Goal: Find contact information: Find contact information

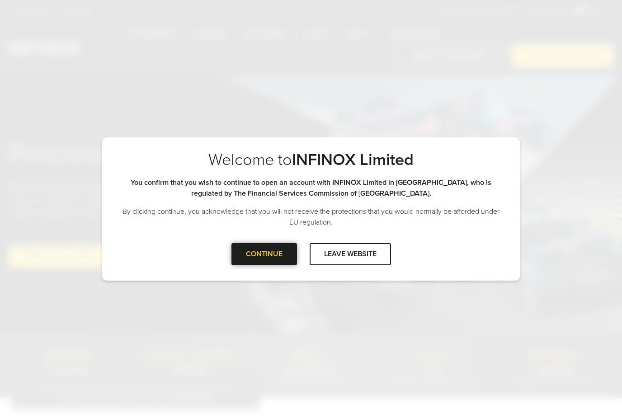
click at [279, 251] on div "CONTINUE" at bounding box center [265, 254] width 66 height 22
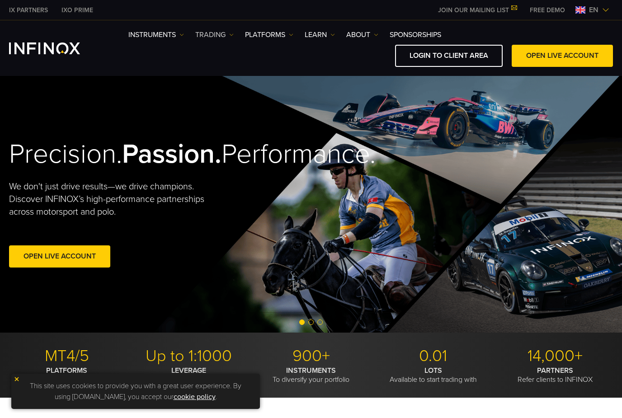
click at [217, 30] on link "TRADING" at bounding box center [214, 34] width 38 height 11
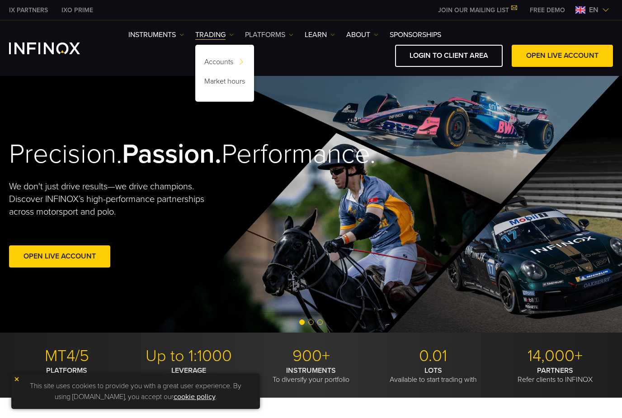
click at [268, 36] on link "PLATFORMS" at bounding box center [269, 34] width 48 height 11
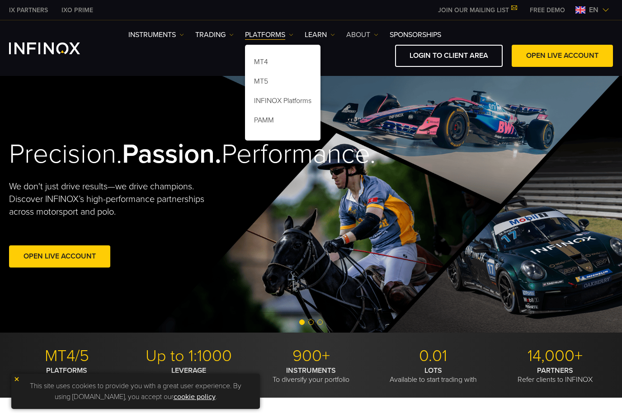
click at [364, 36] on link "ABOUT" at bounding box center [362, 34] width 32 height 11
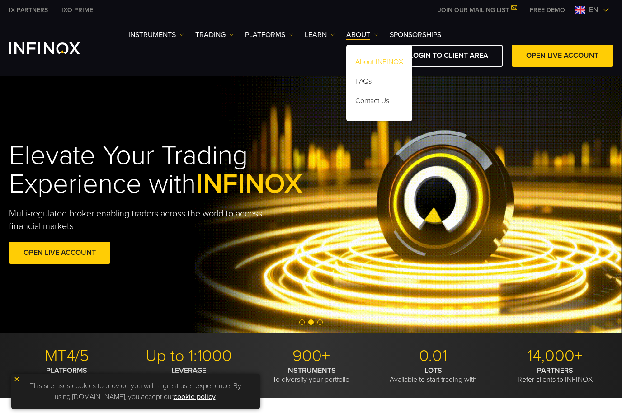
click at [381, 61] on link "About INFINOX" at bounding box center [379, 63] width 66 height 19
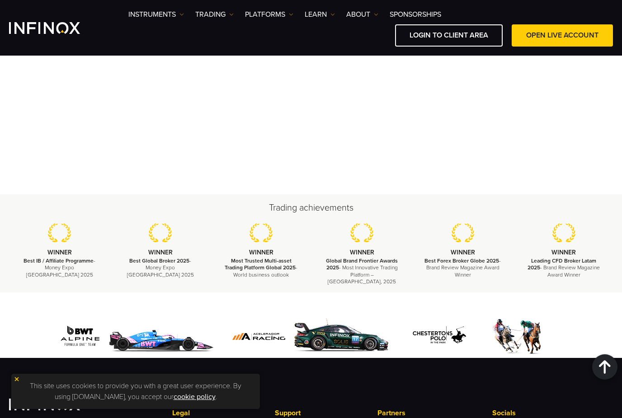
scroll to position [3251, 0]
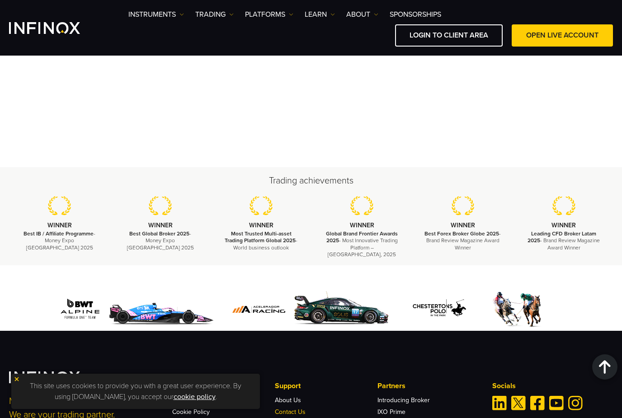
click at [304, 408] on link "Contact Us" at bounding box center [290, 412] width 31 height 8
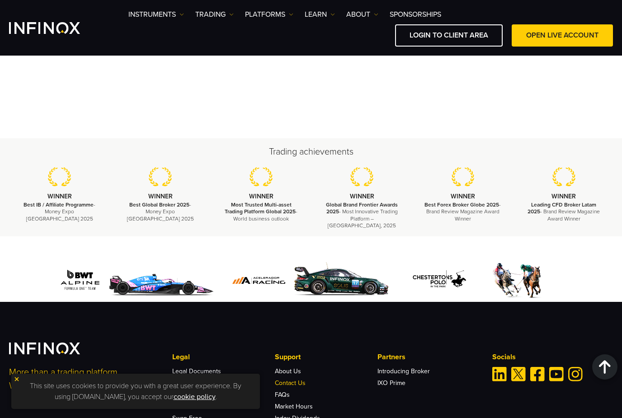
scroll to position [0, 0]
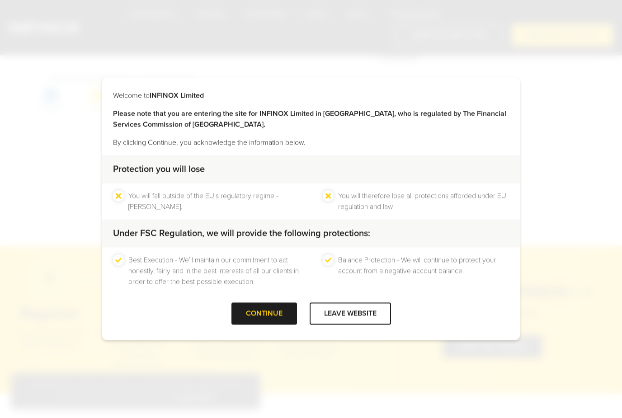
scroll to position [179, 0]
click at [264, 314] on div at bounding box center [264, 314] width 0 height 0
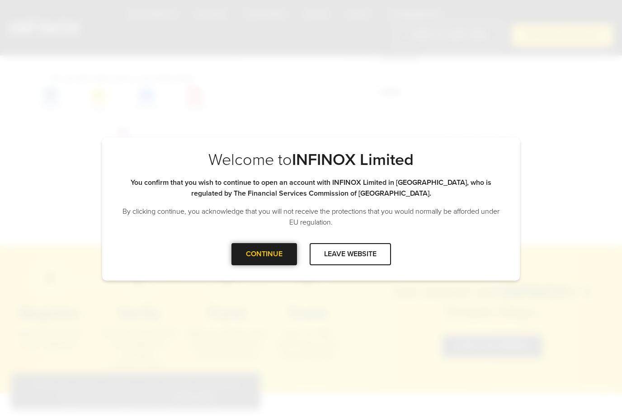
click at [276, 265] on div "CONTINUE" at bounding box center [265, 254] width 66 height 22
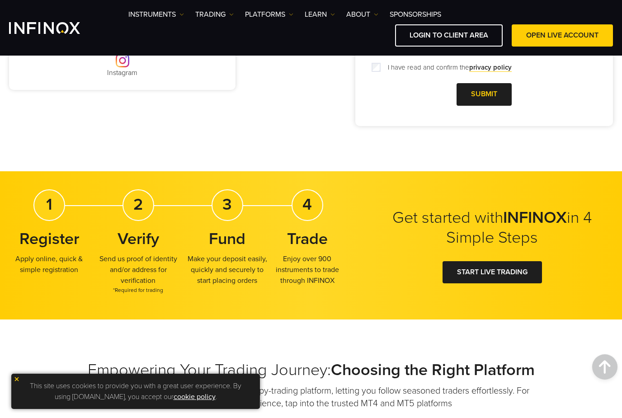
scroll to position [215, 0]
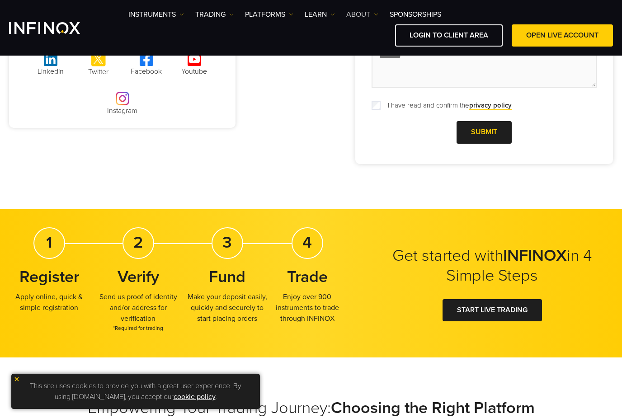
click at [373, 14] on link "ABOUT" at bounding box center [362, 14] width 32 height 11
click at [385, 80] on link "Contact Us" at bounding box center [379, 81] width 66 height 19
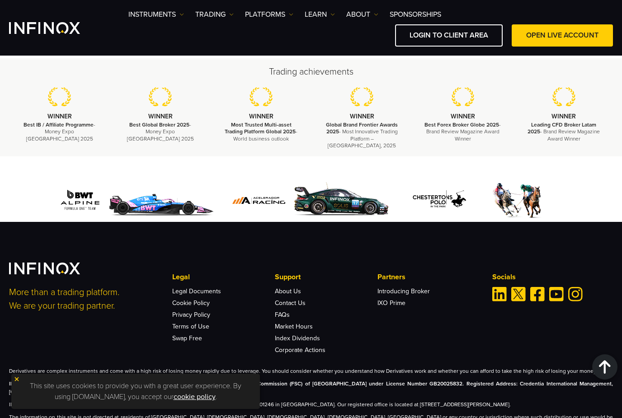
scroll to position [1179, 0]
